Goal: Task Accomplishment & Management: Complete application form

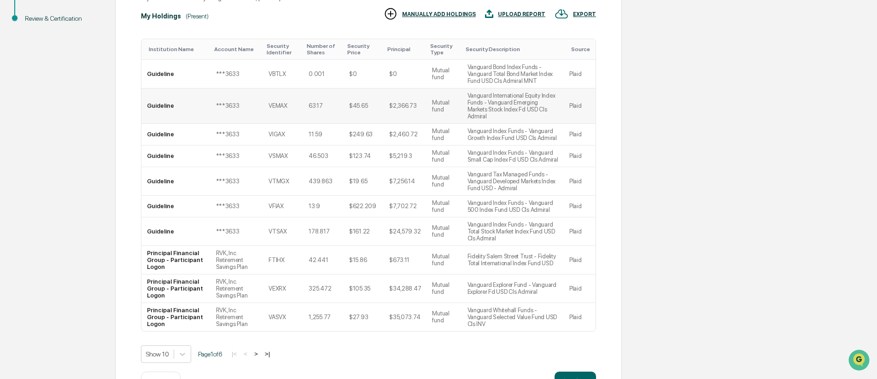
scroll to position [201, 0]
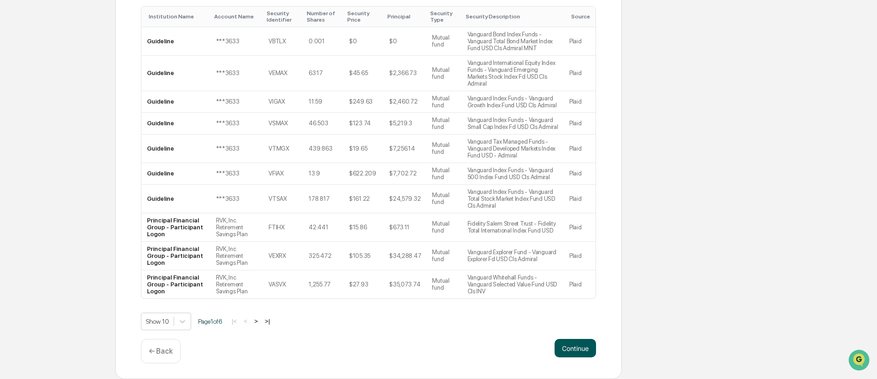
click at [578, 347] on button "Continue" at bounding box center [575, 348] width 41 height 18
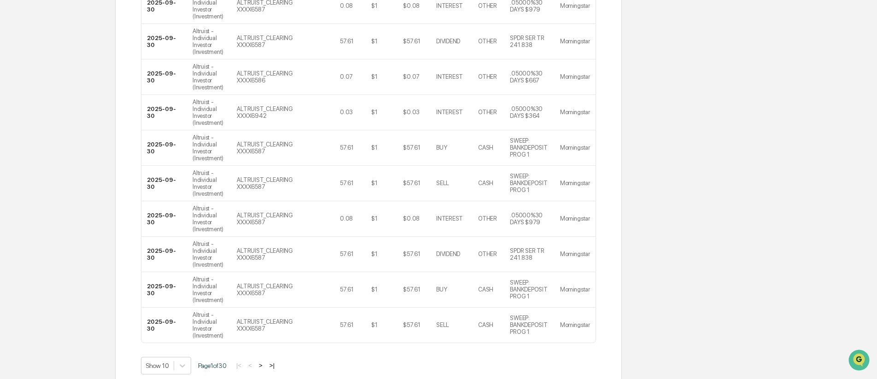
scroll to position [365, 0]
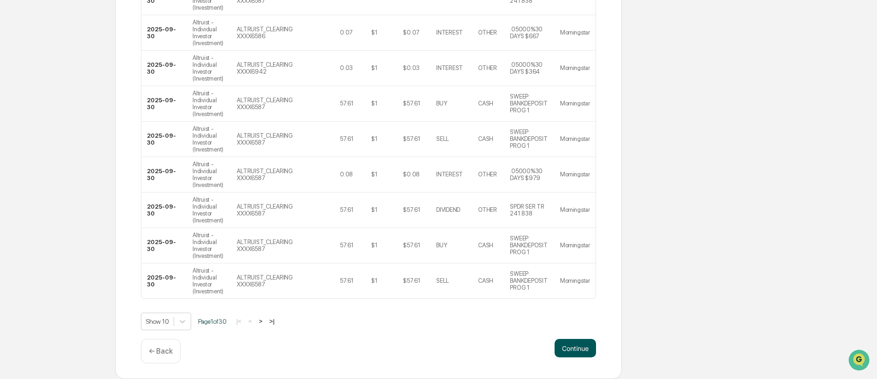
click at [580, 345] on button "Continue" at bounding box center [575, 348] width 41 height 18
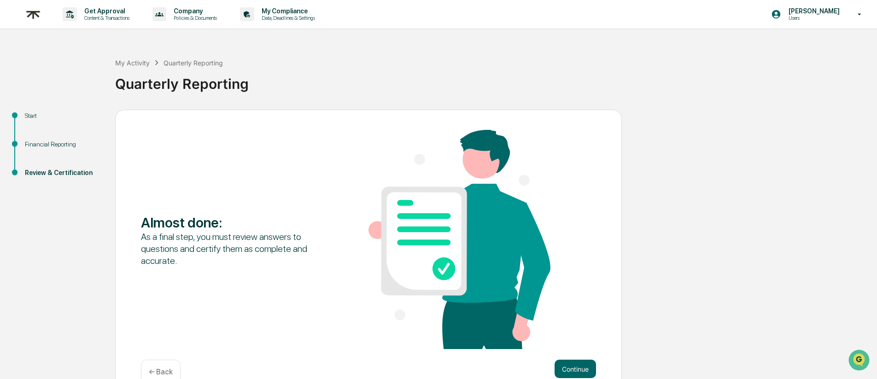
scroll to position [21, 0]
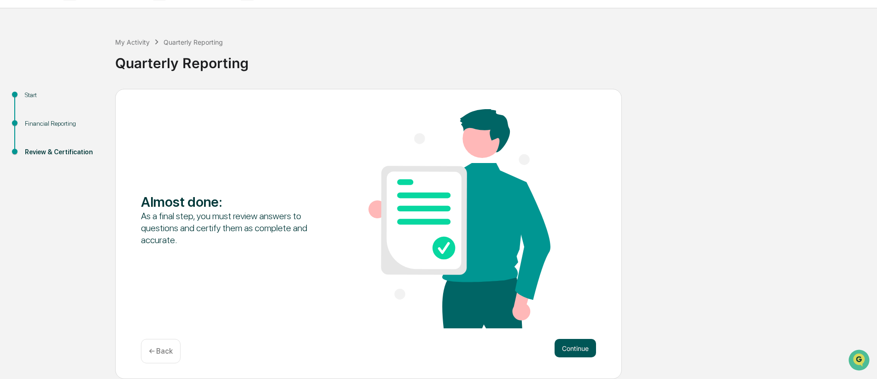
click at [580, 345] on button "Continue" at bounding box center [575, 348] width 41 height 18
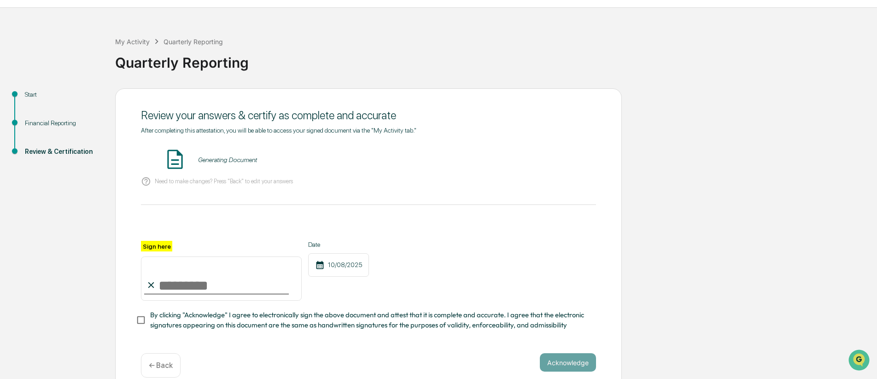
scroll to position [35, 0]
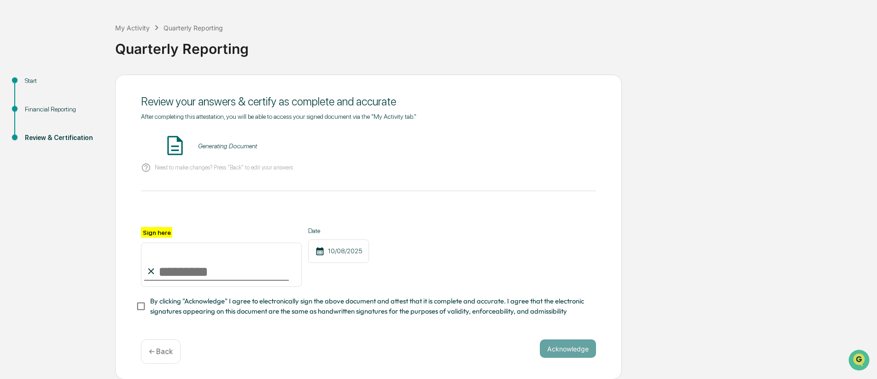
click at [171, 269] on input "Sign here" at bounding box center [221, 265] width 161 height 44
type input "**********"
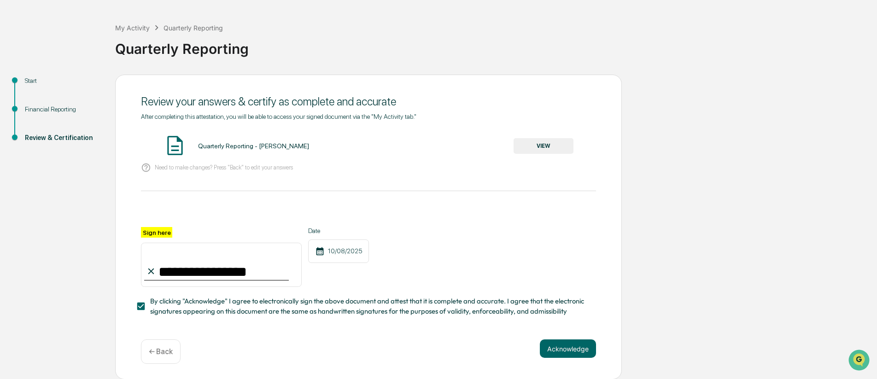
click at [581, 345] on button "Acknowledge" at bounding box center [568, 349] width 56 height 18
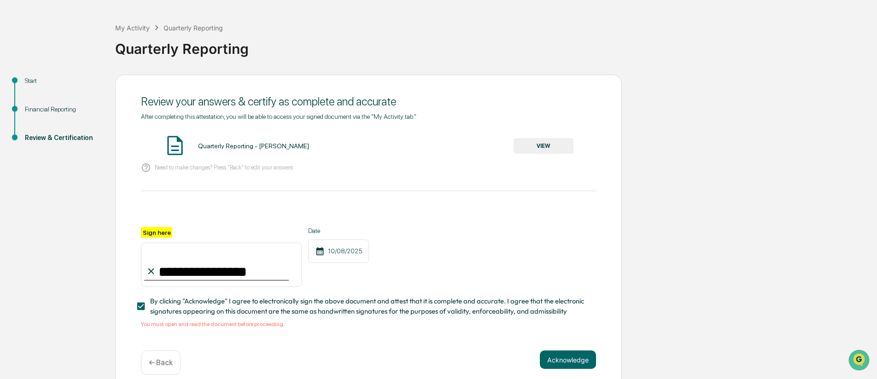
click at [538, 141] on button "VIEW" at bounding box center [544, 146] width 60 height 16
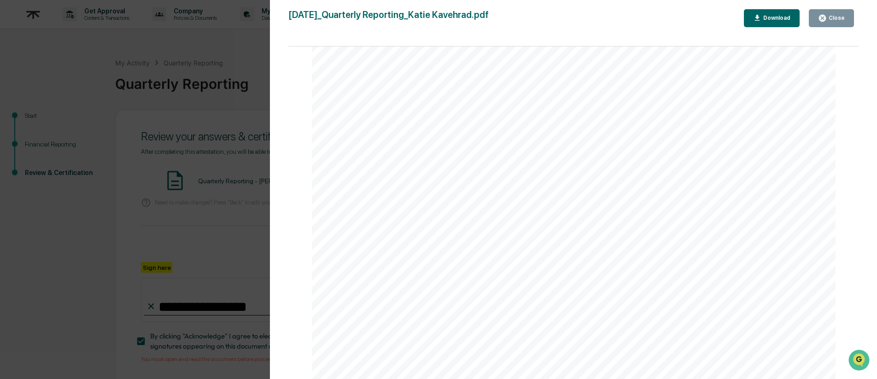
scroll to position [3505, 0]
drag, startPoint x: 842, startPoint y: 29, endPoint x: 839, endPoint y: 22, distance: 8.0
click at [842, 28] on div "[DATE]_Quarterly Reporting_Katie Kavehrad.pdf Close Download Page 1/32 [DATE] R…" at bounding box center [573, 198] width 570 height 379
drag, startPoint x: 839, startPoint y: 22, endPoint x: 837, endPoint y: 17, distance: 4.8
click at [838, 22] on div "Close" at bounding box center [831, 18] width 27 height 9
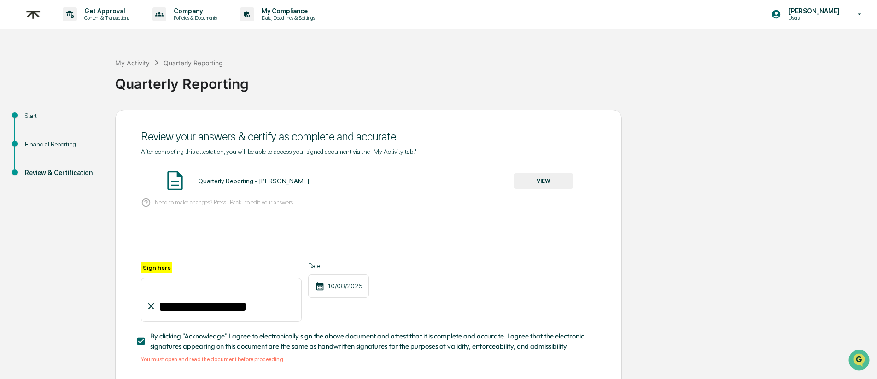
scroll to position [46, 0]
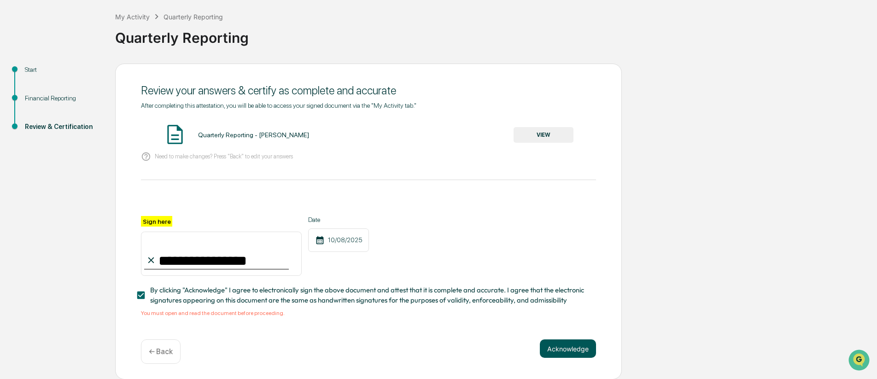
click at [567, 344] on button "Acknowledge" at bounding box center [568, 349] width 56 height 18
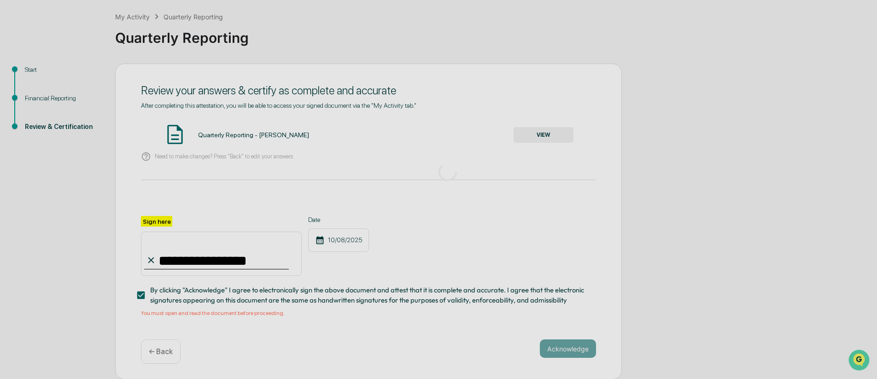
scroll to position [0, 0]
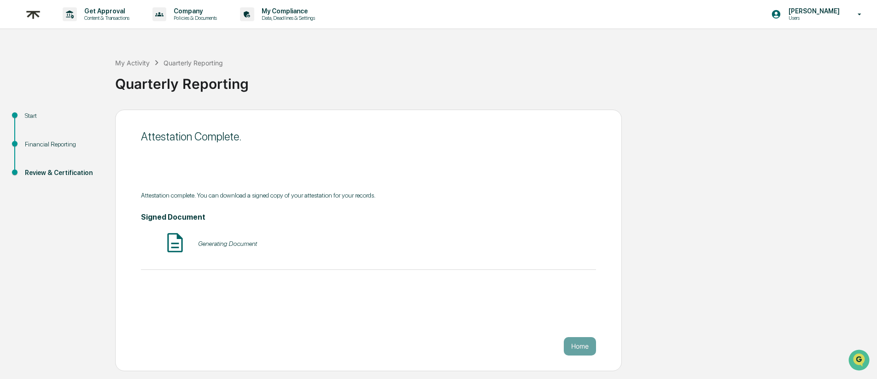
click at [579, 349] on button "Home" at bounding box center [580, 346] width 32 height 18
